Goal: Task Accomplishment & Management: Manage account settings

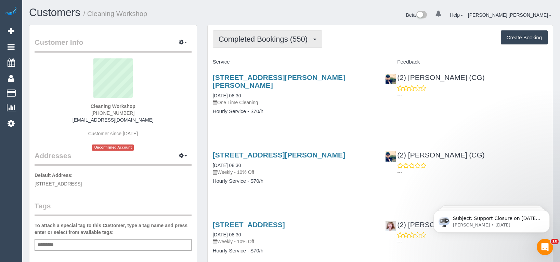
drag, startPoint x: 259, startPoint y: 43, endPoint x: 259, endPoint y: 53, distance: 9.9
click at [259, 43] on button "Completed Bookings (550)" at bounding box center [268, 38] width 110 height 17
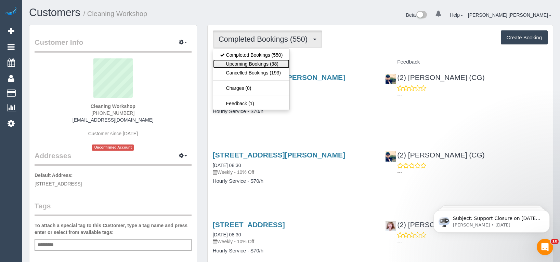
click at [257, 64] on link "Upcoming Bookings (38)" at bounding box center [251, 63] width 77 height 9
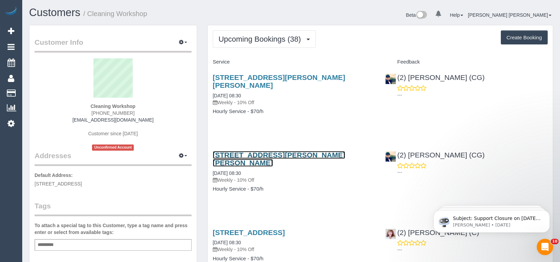
click at [290, 151] on link "[STREET_ADDRESS][PERSON_NAME][PERSON_NAME]" at bounding box center [279, 159] width 132 height 16
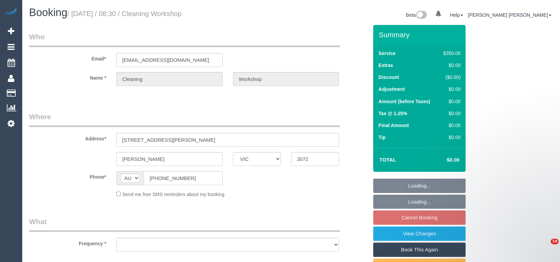
select select "VIC"
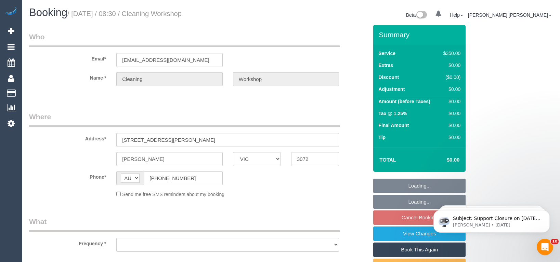
select select "object:512"
select select "number:28"
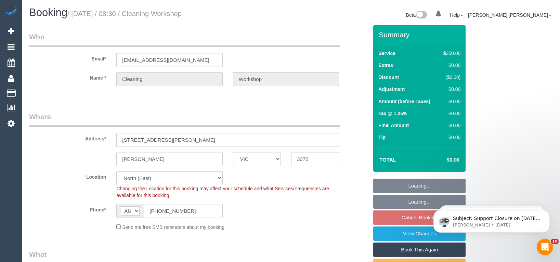
select select "object:665"
select select "300"
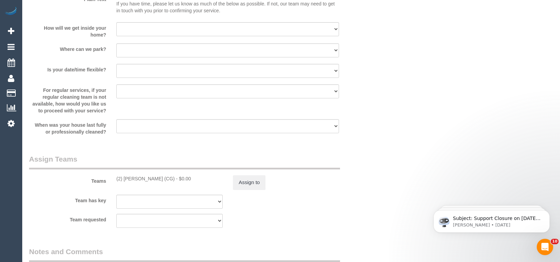
scroll to position [1060, 0]
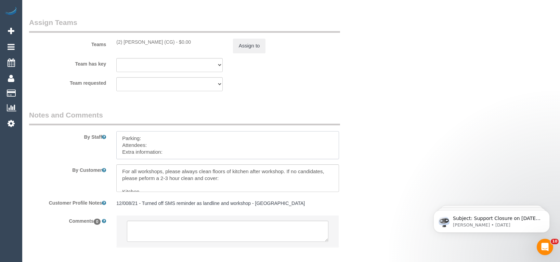
click at [171, 156] on textarea at bounding box center [227, 145] width 223 height 28
paste textarea "The candidates for [DATE] are [PERSON_NAME] and [PERSON_NAME] (Co) [PHONE_NUMBE…"
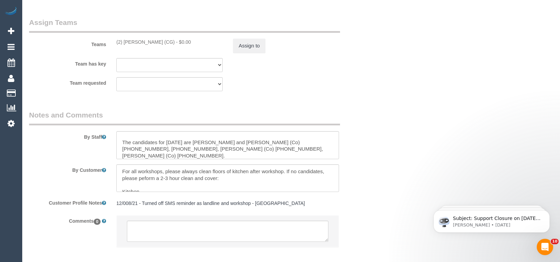
click at [140, 130] on div "By Staff" at bounding box center [198, 134] width 349 height 49
click at [141, 133] on textarea at bounding box center [227, 145] width 223 height 28
paste textarea "Kat"
paste textarea "0423 148 029"
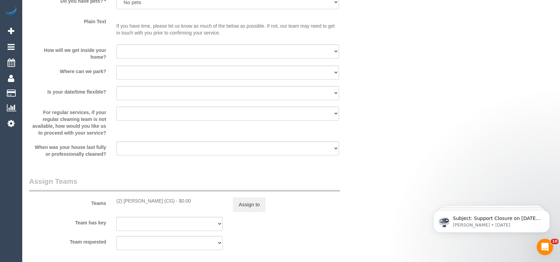
scroll to position [889, 0]
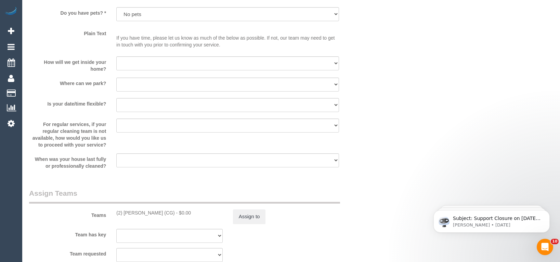
type textarea "Parking: Attendees: Extra information: Kat - 0423 148 029 The candidates for to…"
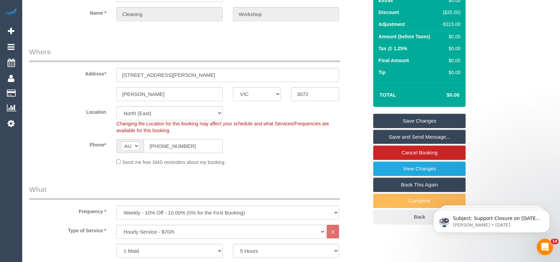
scroll to position [54, 0]
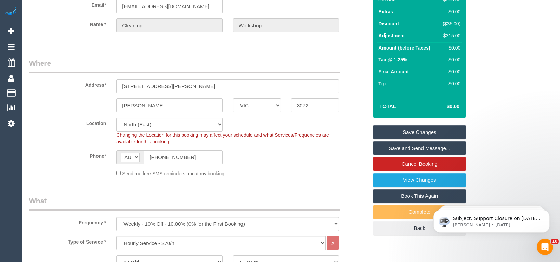
click at [404, 132] on link "Save Changes" at bounding box center [419, 132] width 92 height 14
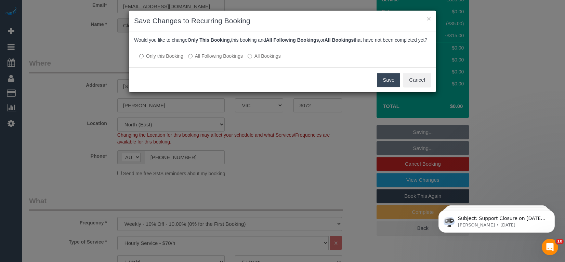
click at [387, 87] on button "Save" at bounding box center [388, 80] width 23 height 14
